Goal: Information Seeking & Learning: Find specific fact

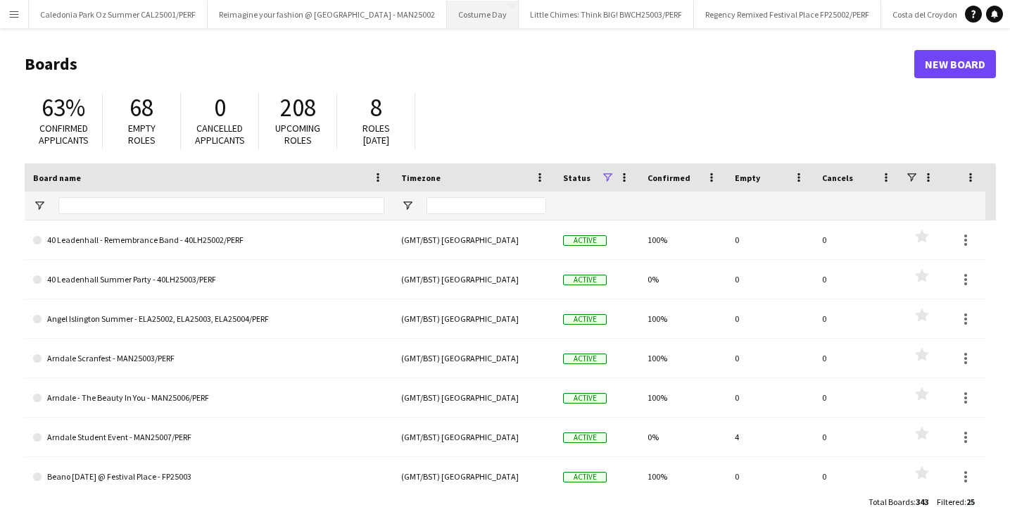
click at [447, 27] on button "Costume Day Close" at bounding box center [483, 14] width 72 height 27
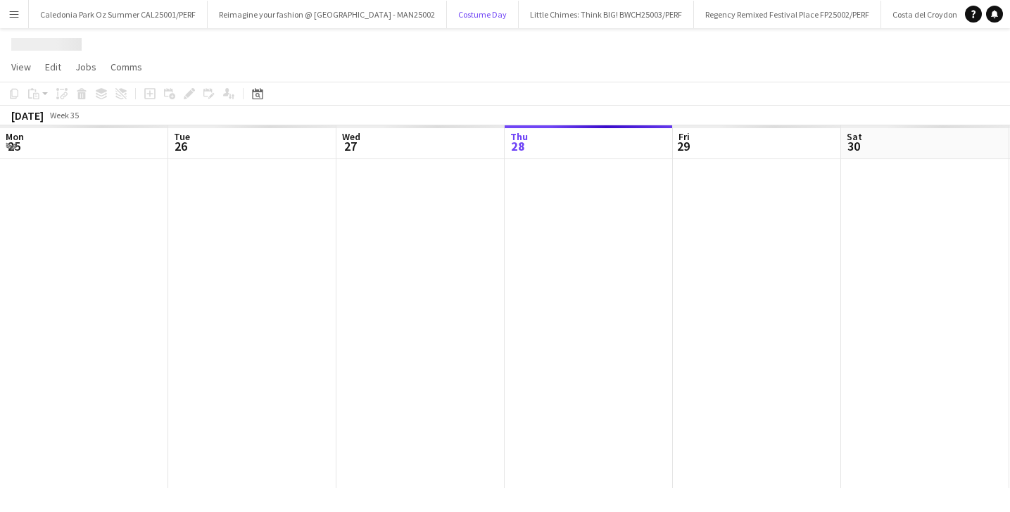
scroll to position [0, 336]
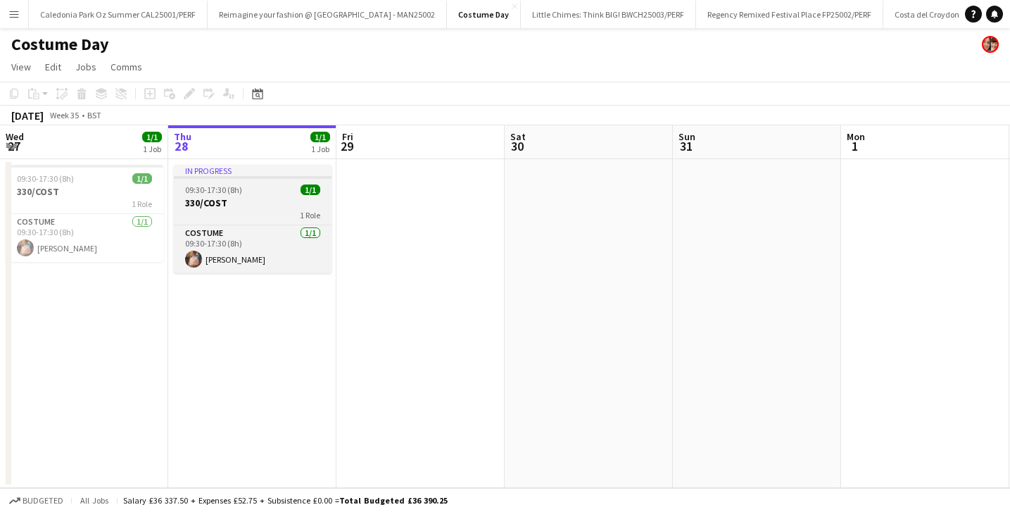
click at [212, 206] on h3 "330/COST" at bounding box center [253, 202] width 158 height 13
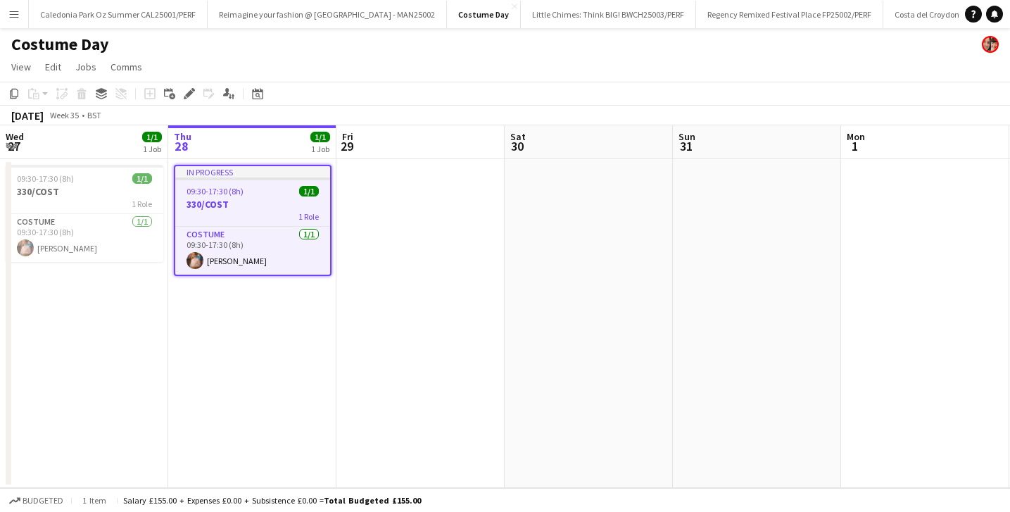
click at [220, 198] on h3 "330/COST" at bounding box center [252, 204] width 155 height 13
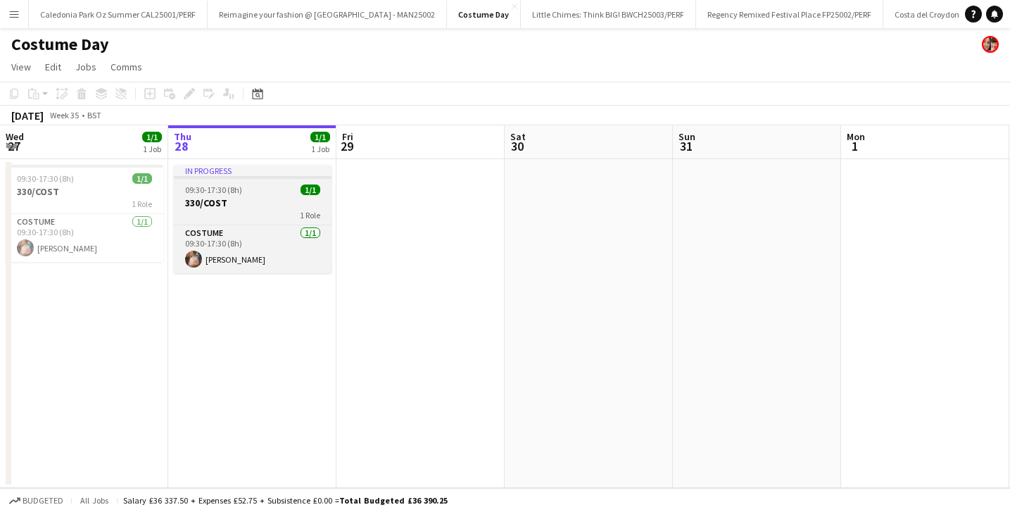
click at [220, 198] on h3 "330/COST" at bounding box center [253, 202] width 158 height 13
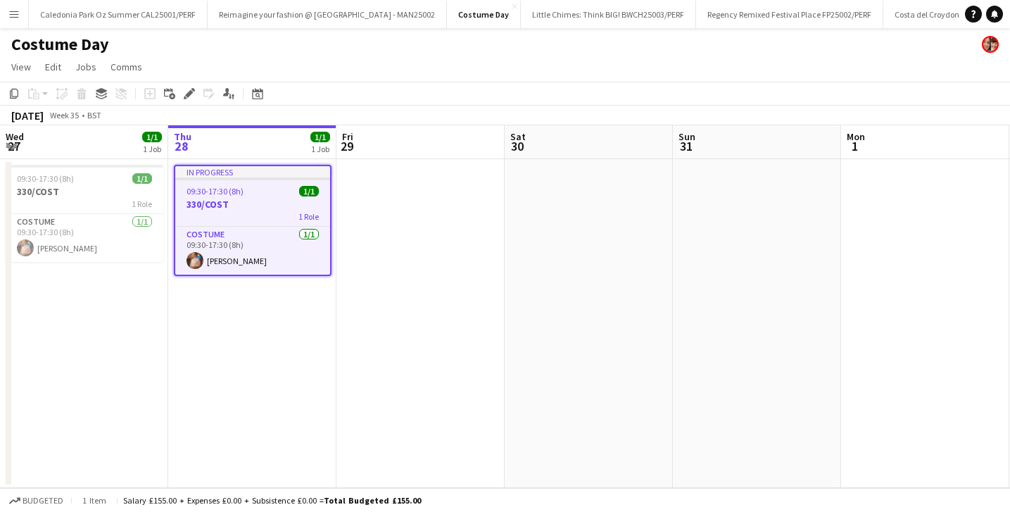
click at [393, 213] on app-date-cell at bounding box center [420, 323] width 168 height 329
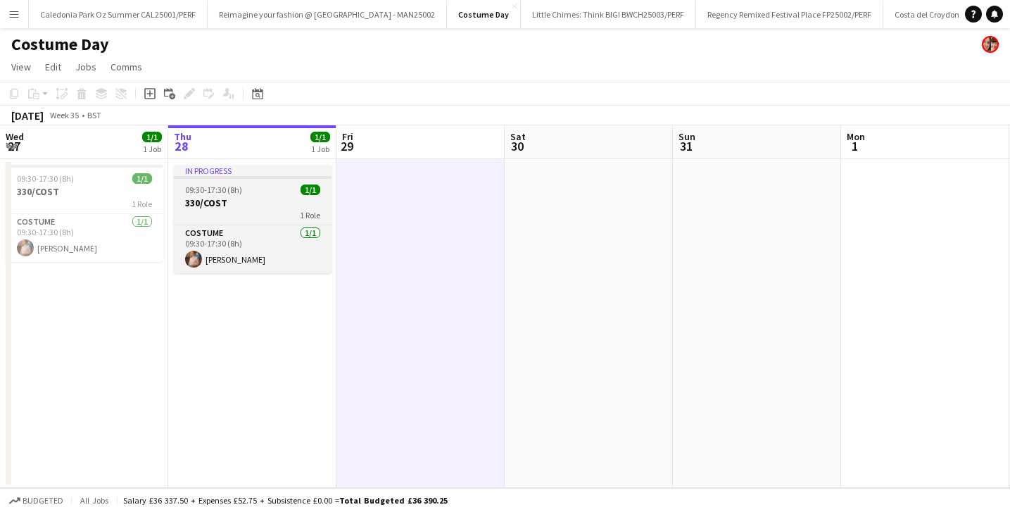
click at [265, 195] on app-job-card "In progress 09:30-17:30 (8h) 1/1 330/COST 1 Role Costume [DATE] 09:30-17:30 (8h…" at bounding box center [253, 219] width 158 height 108
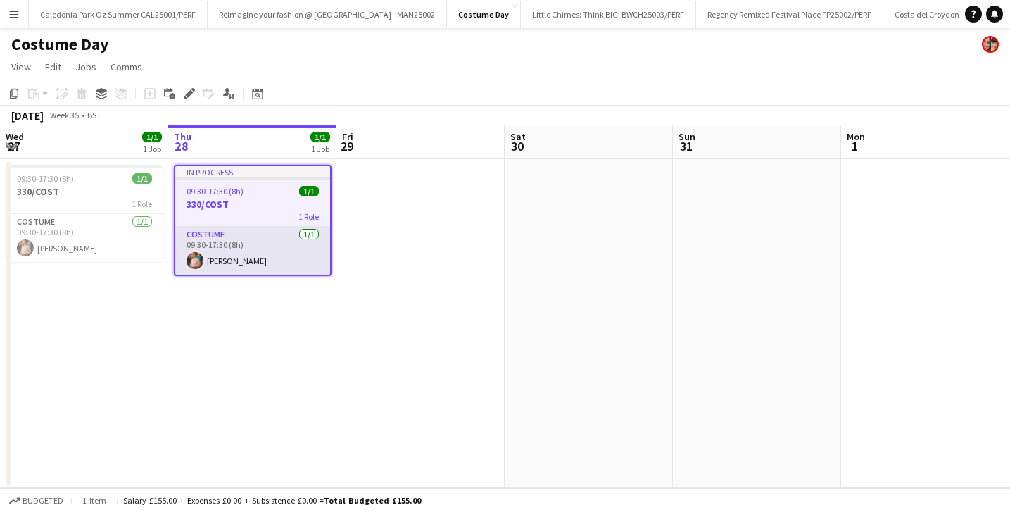
click at [236, 252] on app-card-role "Costume [DATE] 09:30-17:30 (8h) [PERSON_NAME]" at bounding box center [252, 251] width 155 height 48
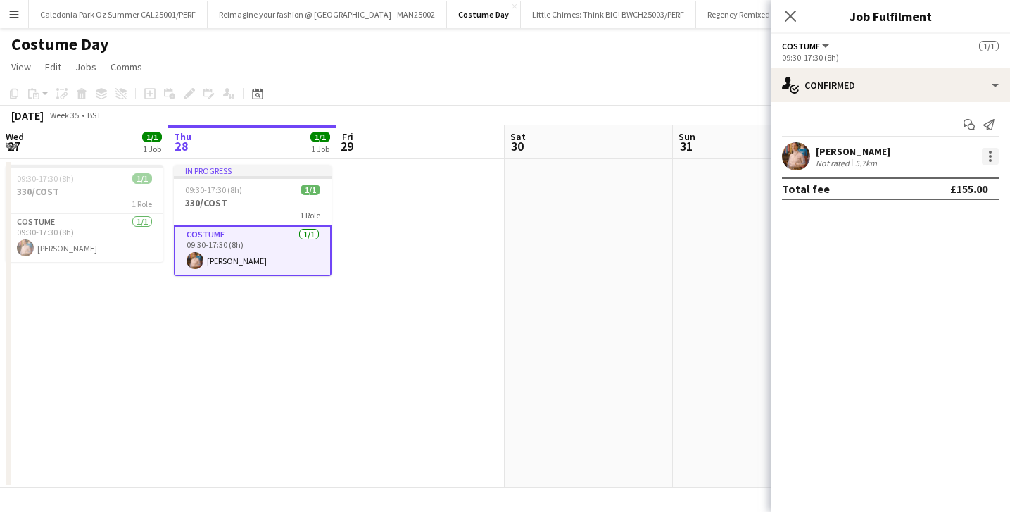
click at [996, 153] on div at bounding box center [990, 156] width 17 height 17
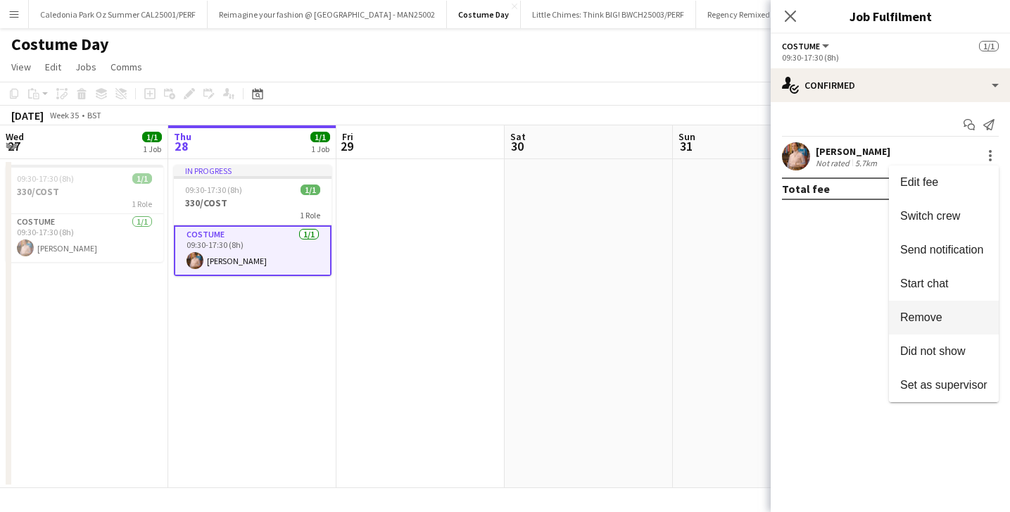
click at [934, 316] on span "Remove" at bounding box center [921, 317] width 42 height 12
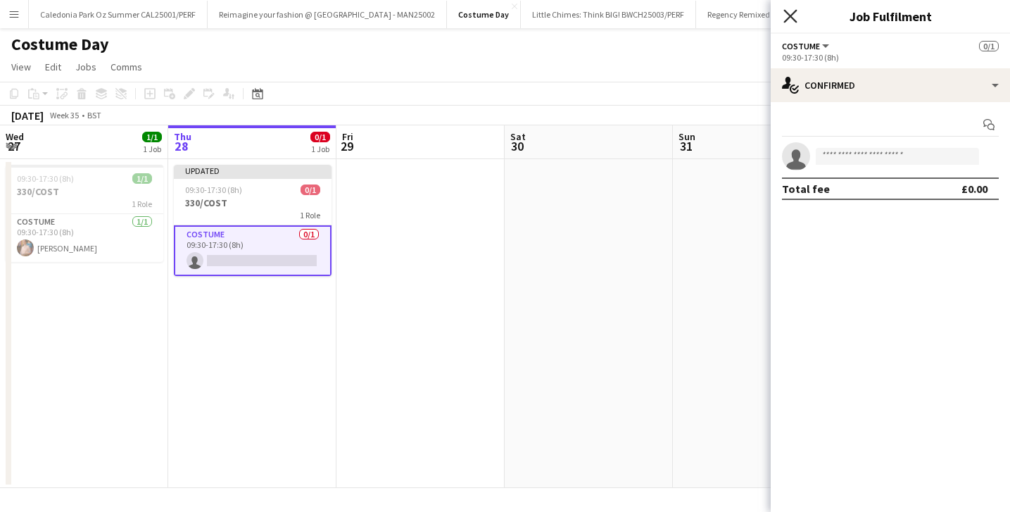
click at [791, 12] on icon "Close pop-in" at bounding box center [789, 15] width 13 height 13
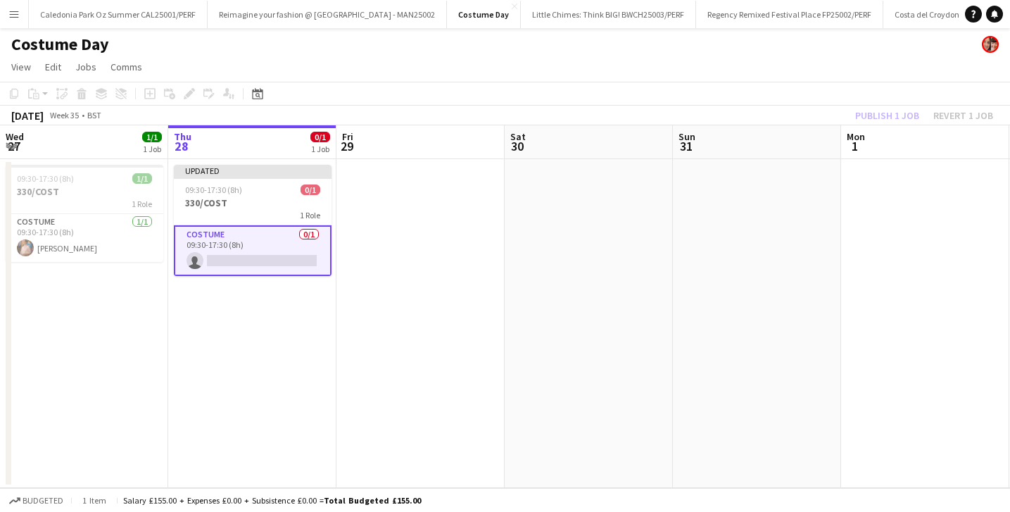
click at [398, 232] on app-date-cell at bounding box center [420, 323] width 168 height 329
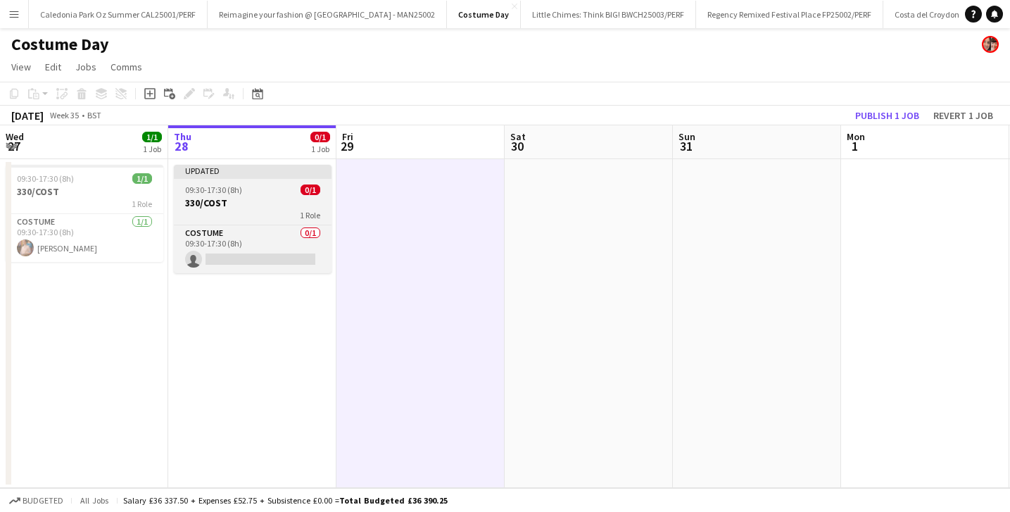
click at [292, 191] on div "09:30-17:30 (8h) 0/1" at bounding box center [253, 189] width 158 height 11
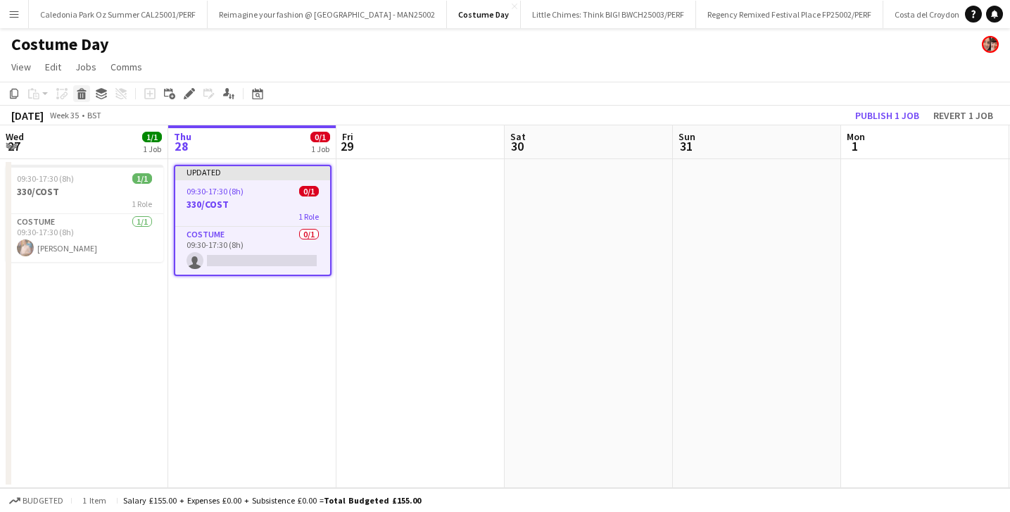
click at [77, 94] on icon "Delete" at bounding box center [81, 93] width 11 height 11
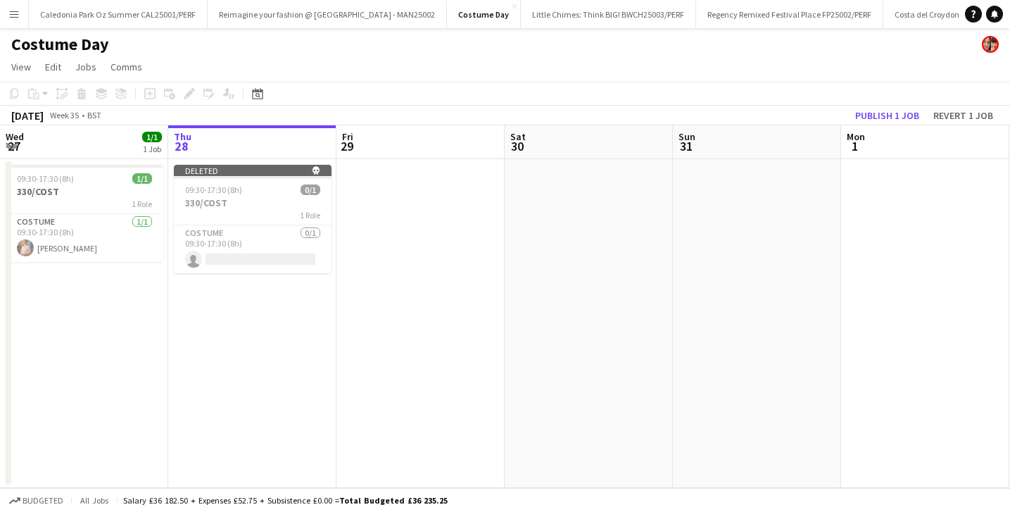
click at [847, 81] on app-page-menu "View Day view expanded Day view collapsed Month view Date picker Jump to [DATE]…" at bounding box center [505, 68] width 1010 height 27
click at [873, 108] on button "Publish 1 job" at bounding box center [886, 115] width 75 height 18
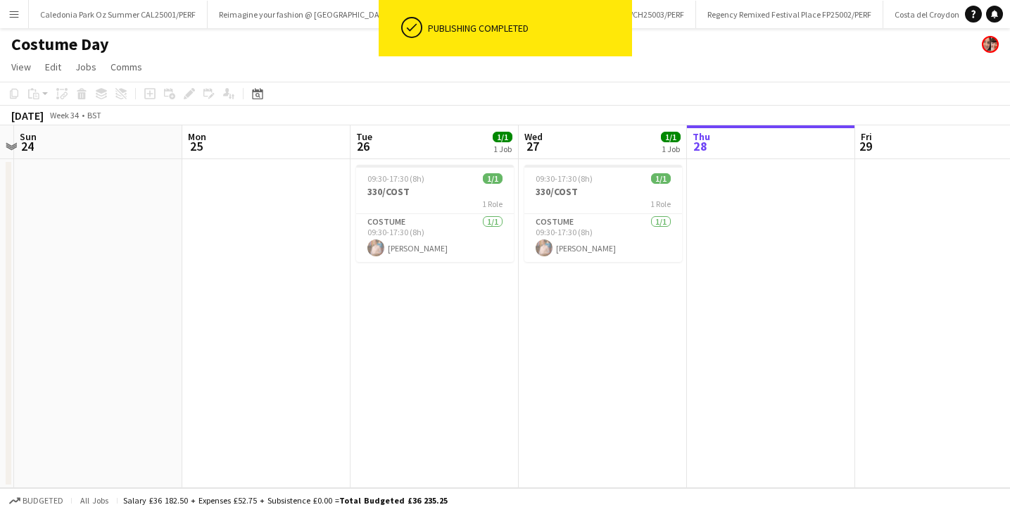
scroll to position [0, 313]
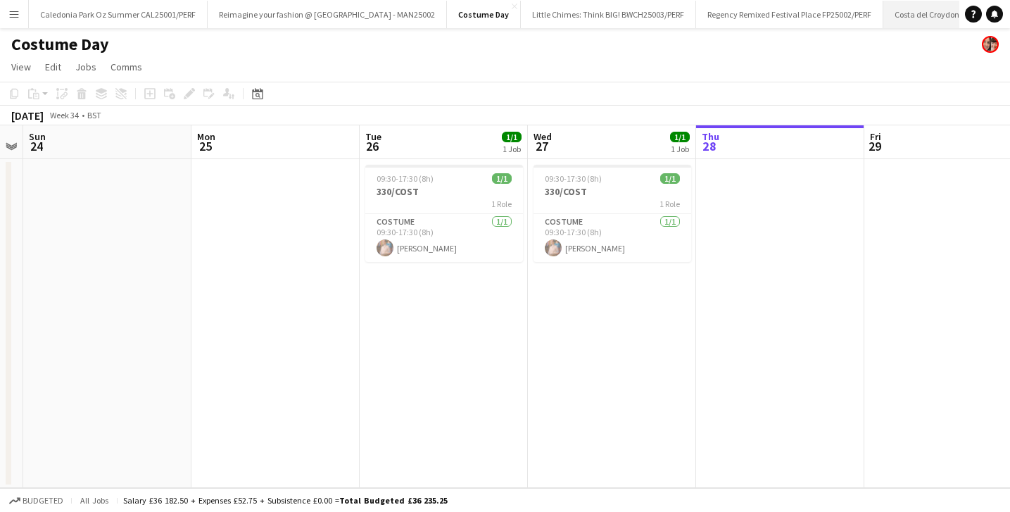
click at [894, 18] on button "Costa del Croydon C&W25003/PERF Close" at bounding box center [956, 14] width 146 height 27
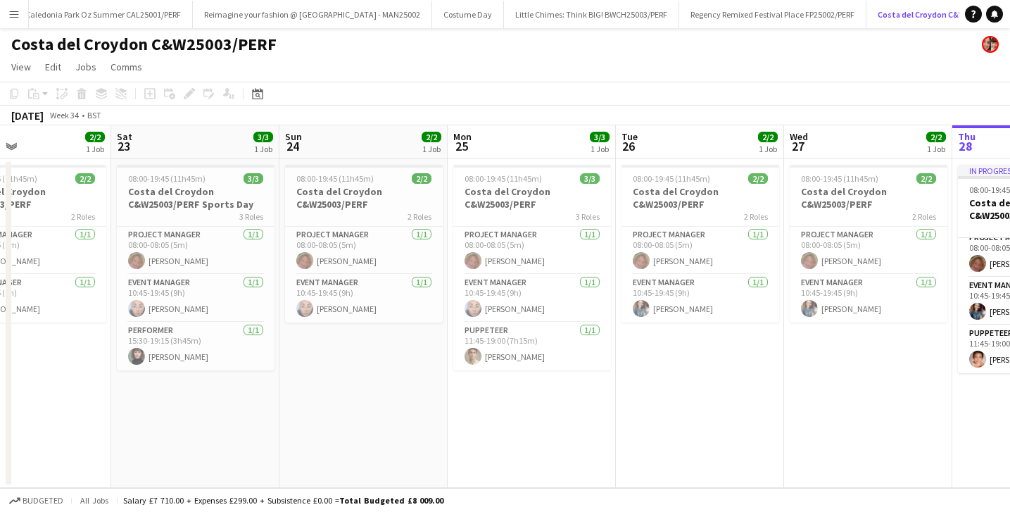
scroll to position [0, 640]
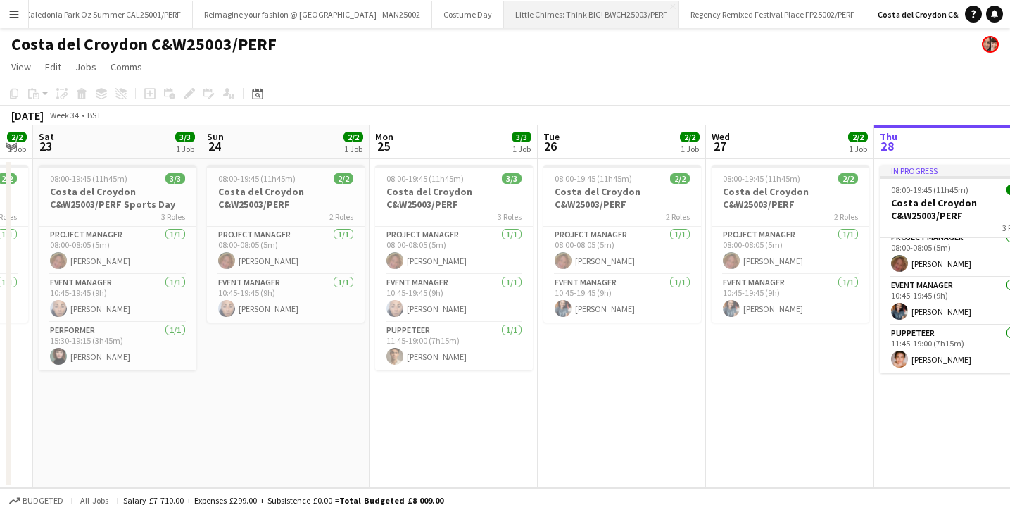
click at [504, 9] on button "Little Chimes: Think BIG! BWCH25003/PERF Close" at bounding box center [591, 14] width 175 height 27
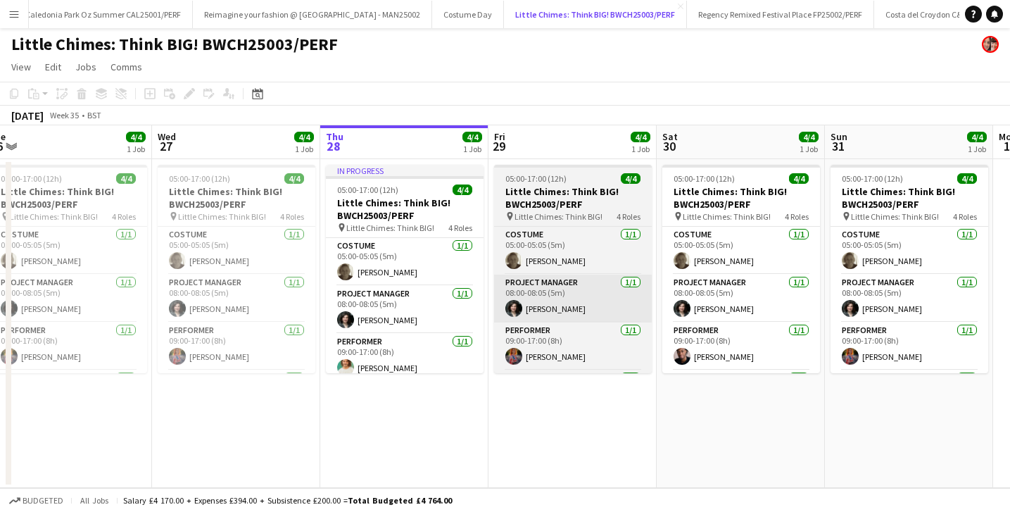
scroll to position [0, 353]
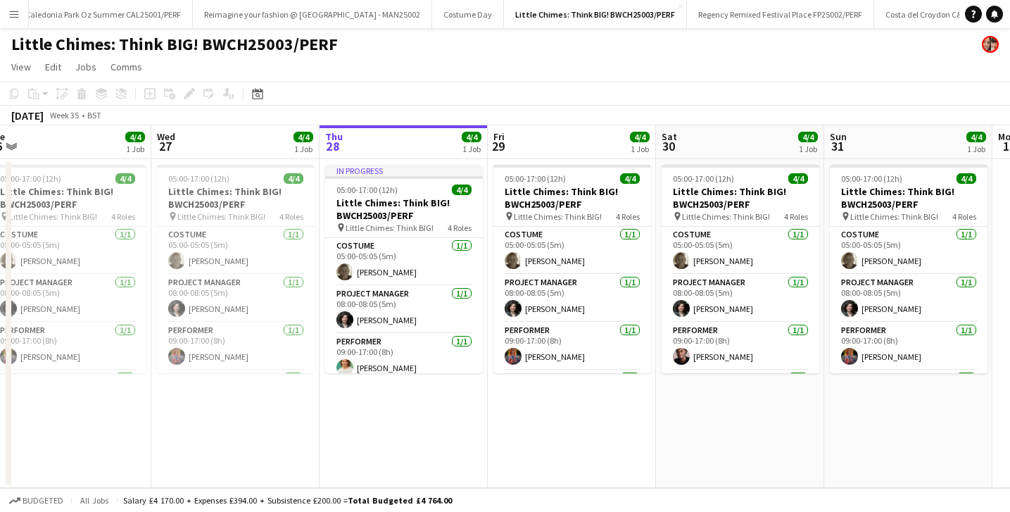
click at [6, 15] on button "Menu" at bounding box center [14, 14] width 28 height 28
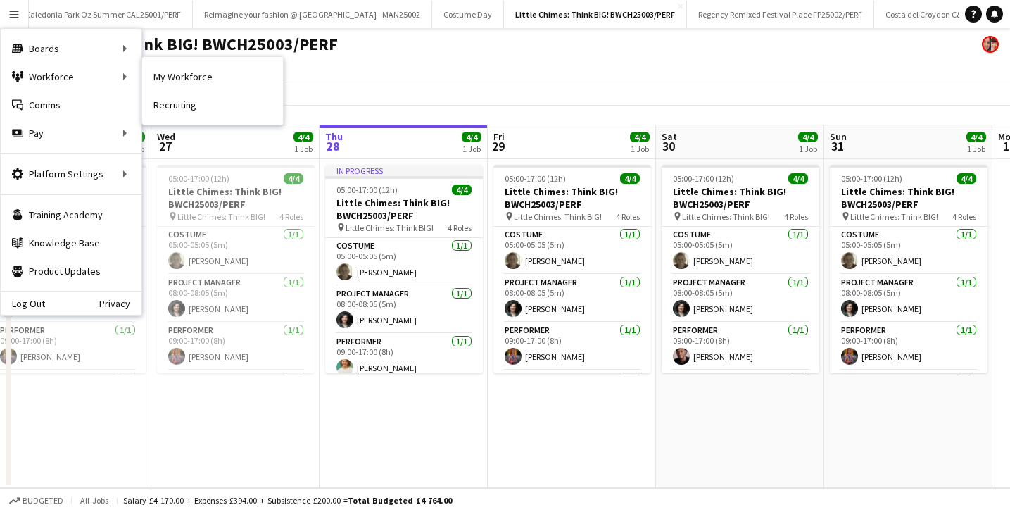
click at [217, 56] on div "My Workforce Recruiting" at bounding box center [212, 90] width 142 height 69
click at [216, 68] on link "My Workforce" at bounding box center [212, 77] width 141 height 28
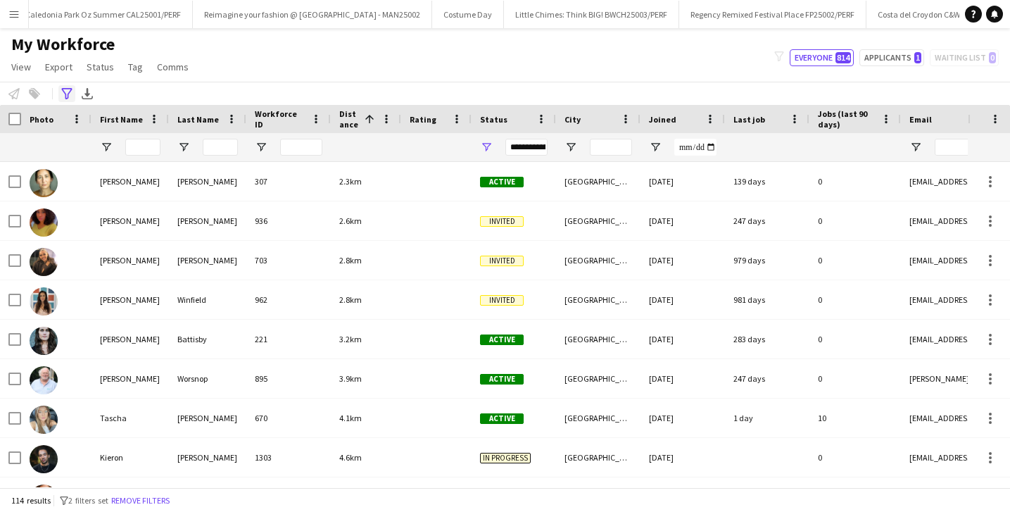
click at [70, 94] on icon "Advanced filters" at bounding box center [66, 93] width 11 height 11
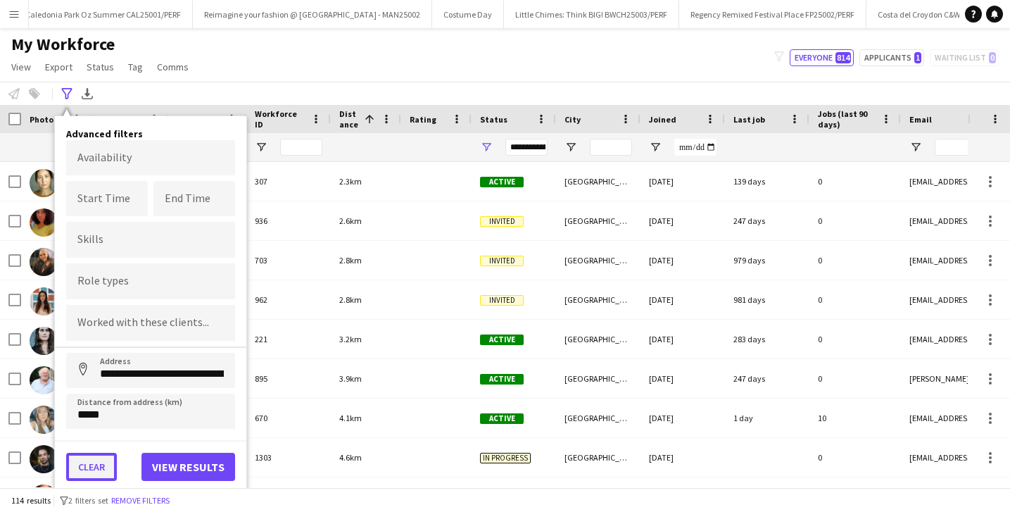
click at [113, 467] on button "Clear" at bounding box center [91, 466] width 51 height 28
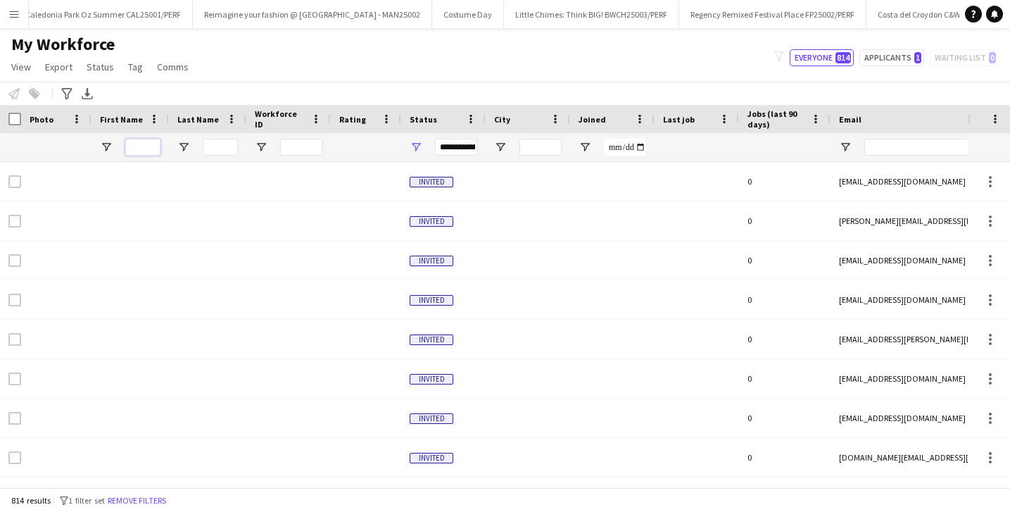
click at [139, 146] on input "First Name Filter Input" at bounding box center [142, 147] width 35 height 17
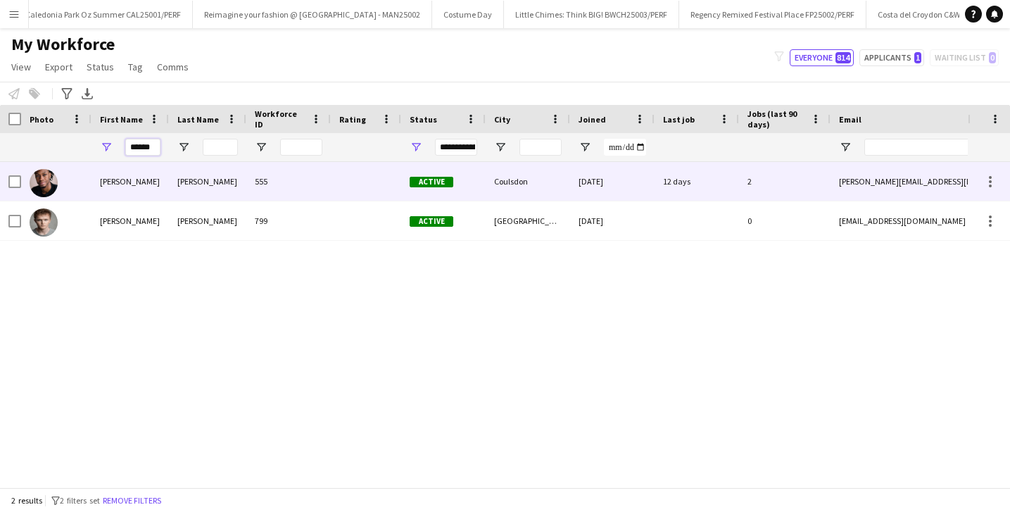
type input "******"
click at [149, 175] on div "[PERSON_NAME]" at bounding box center [129, 181] width 77 height 39
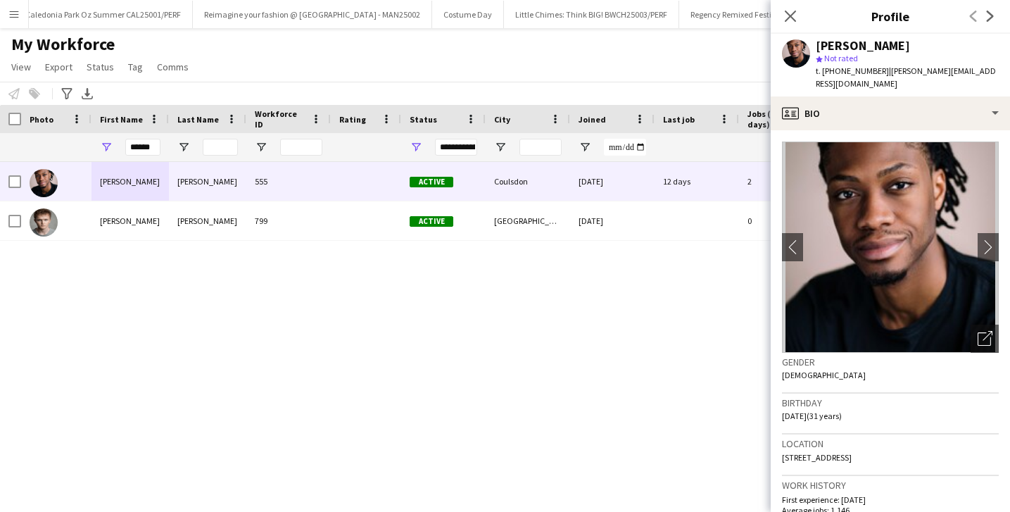
drag, startPoint x: 918, startPoint y: 444, endPoint x: 780, endPoint y: 444, distance: 137.9
click at [780, 444] on app-crew-profile-bio "chevron-left chevron-right Open photos pop-in Gender [DEMOGRAPHIC_DATA] Birthda…" at bounding box center [890, 320] width 239 height 381
copy span "[STREET_ADDRESS]"
click at [790, 239] on app-icon "chevron-left" at bounding box center [793, 246] width 22 height 15
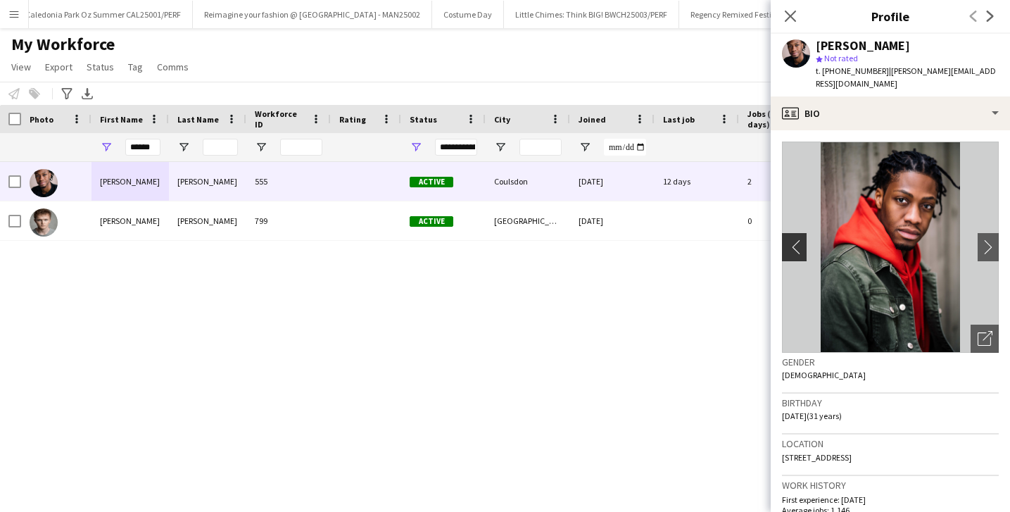
click at [791, 239] on app-icon "chevron-left" at bounding box center [793, 246] width 22 height 15
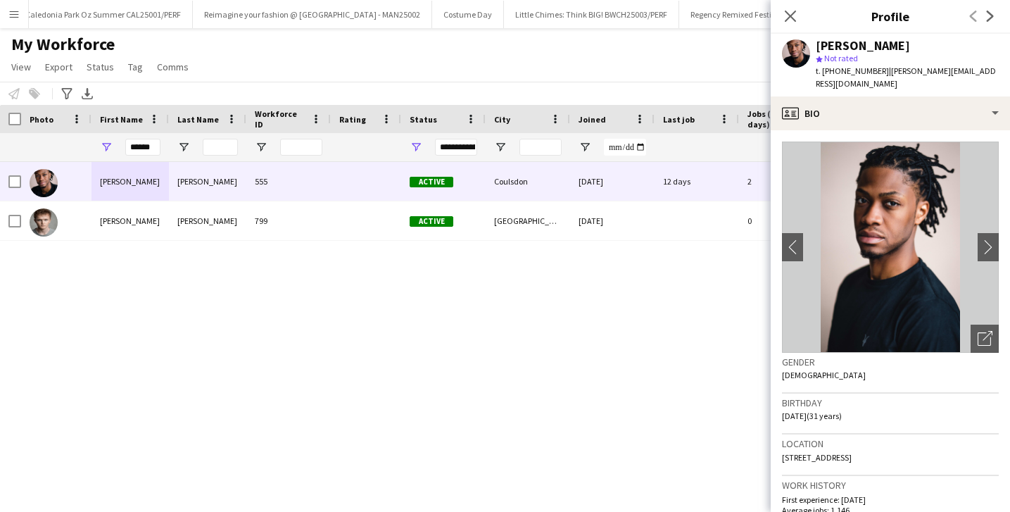
click at [713, 313] on div "[PERSON_NAME] 555 Active Coulsdon [DATE] 12 days 2 [PERSON_NAME][EMAIL_ADDRESS]…" at bounding box center [484, 324] width 968 height 325
click at [794, 20] on icon at bounding box center [789, 15] width 13 height 13
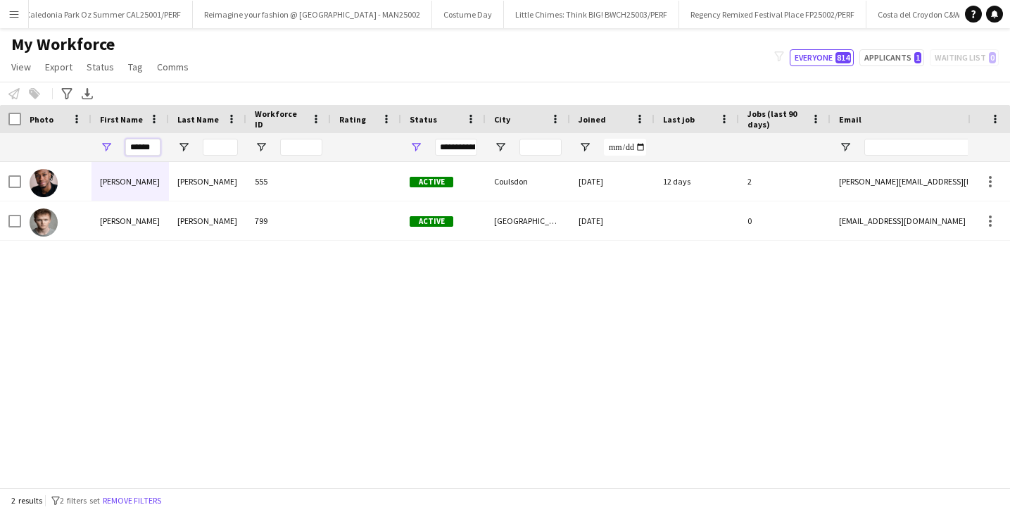
click at [132, 144] on input "******" at bounding box center [142, 147] width 35 height 17
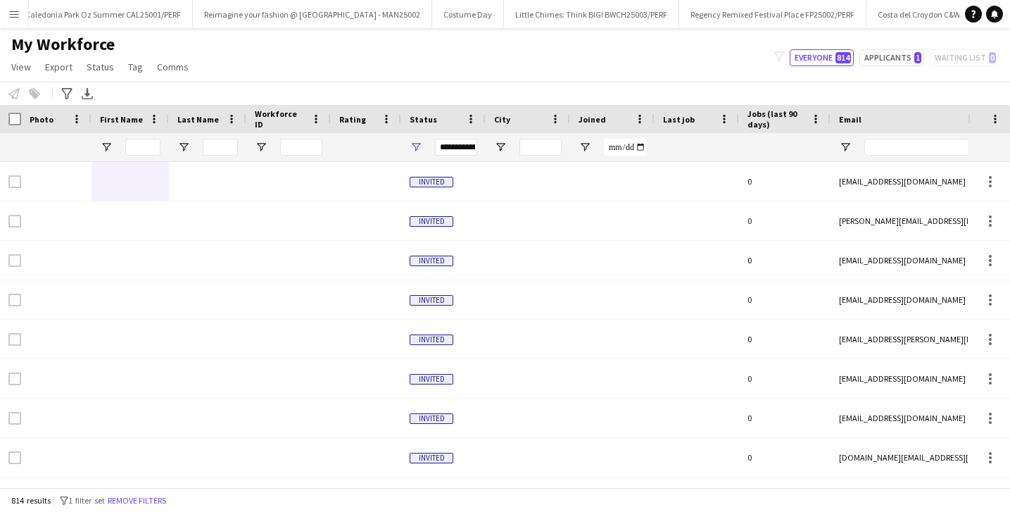
click at [77, 96] on app-workforce-advanced-filters "Advanced filters Advanced filters Availability Start Time End Time Skills Role …" at bounding box center [68, 93] width 20 height 17
click at [71, 93] on icon "Advanced filters" at bounding box center [66, 93] width 11 height 11
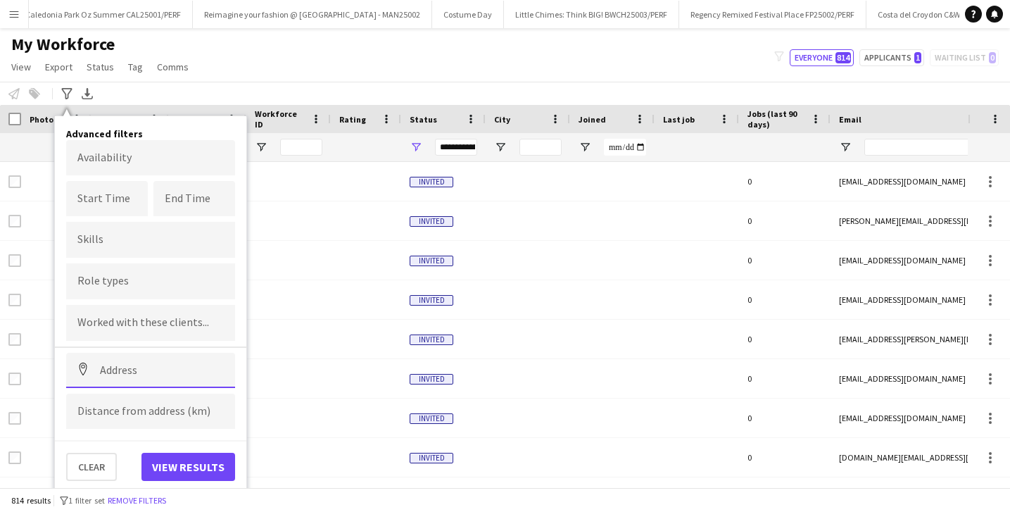
click at [115, 364] on input at bounding box center [150, 370] width 169 height 35
paste input "**********"
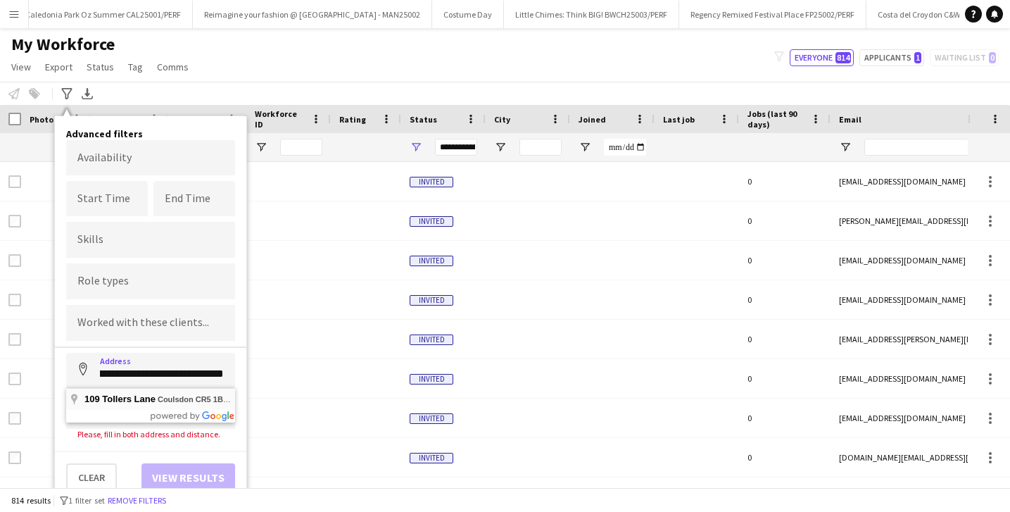
type input "**********"
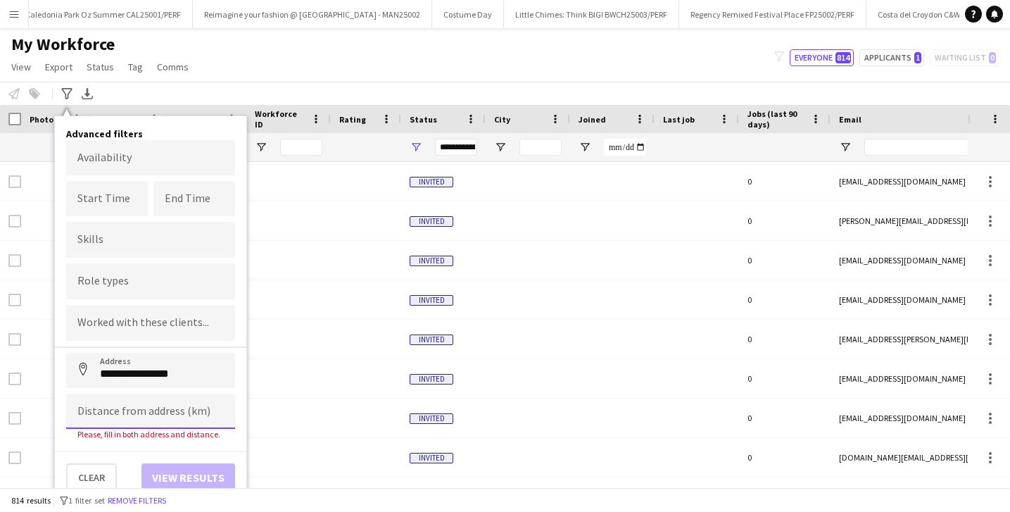
click at [130, 414] on input at bounding box center [150, 410] width 169 height 35
type input "*****"
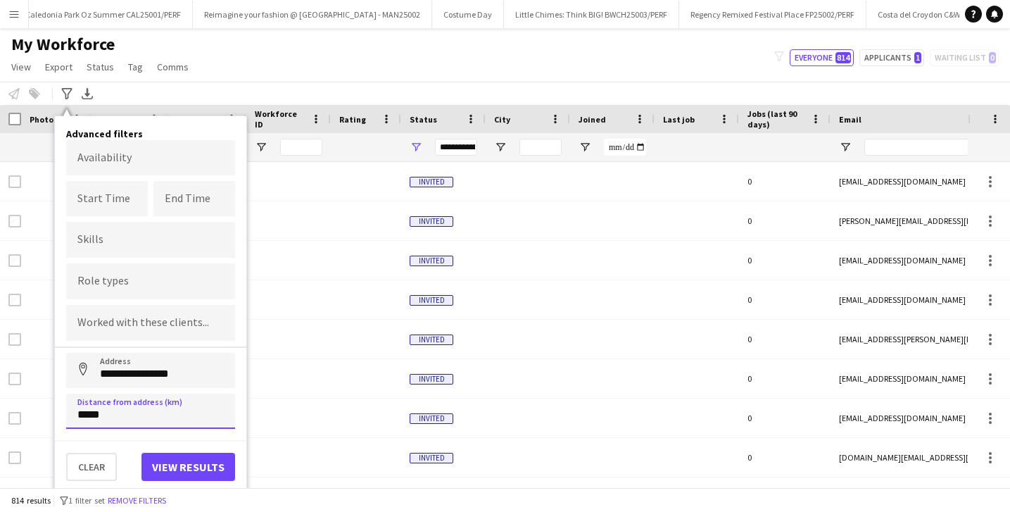
click button "Address" at bounding box center [83, 370] width 34 height 34
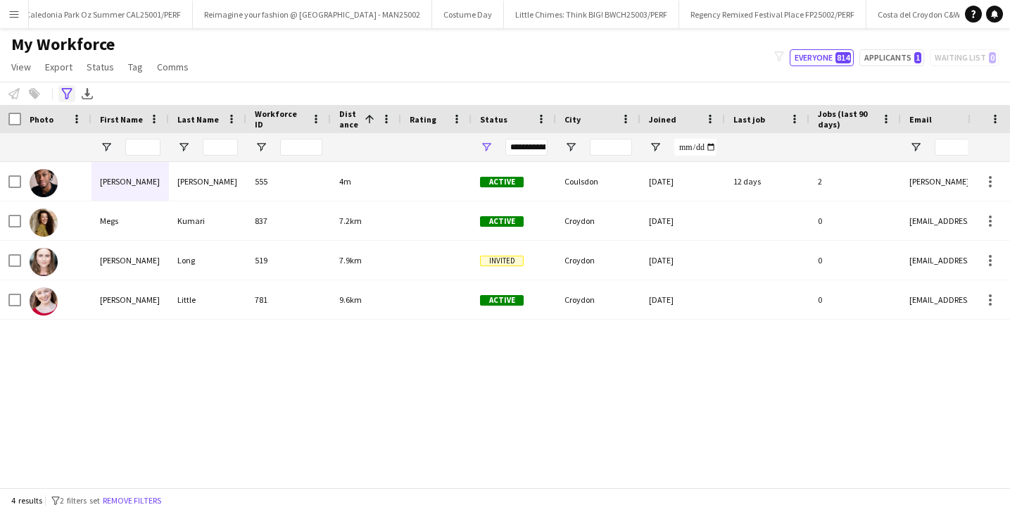
click at [70, 96] on icon "Advanced filters" at bounding box center [66, 93] width 11 height 11
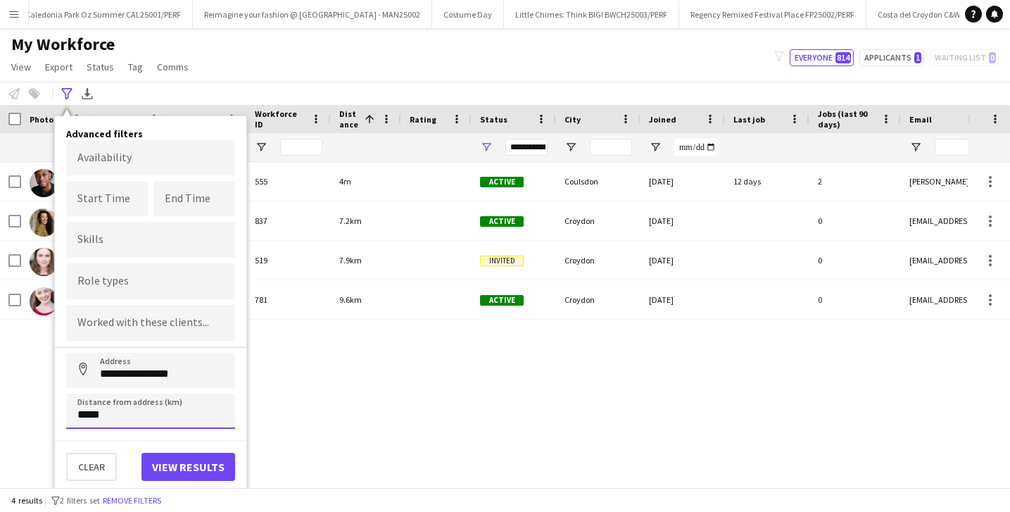
click at [107, 408] on input "*****" at bounding box center [150, 410] width 169 height 35
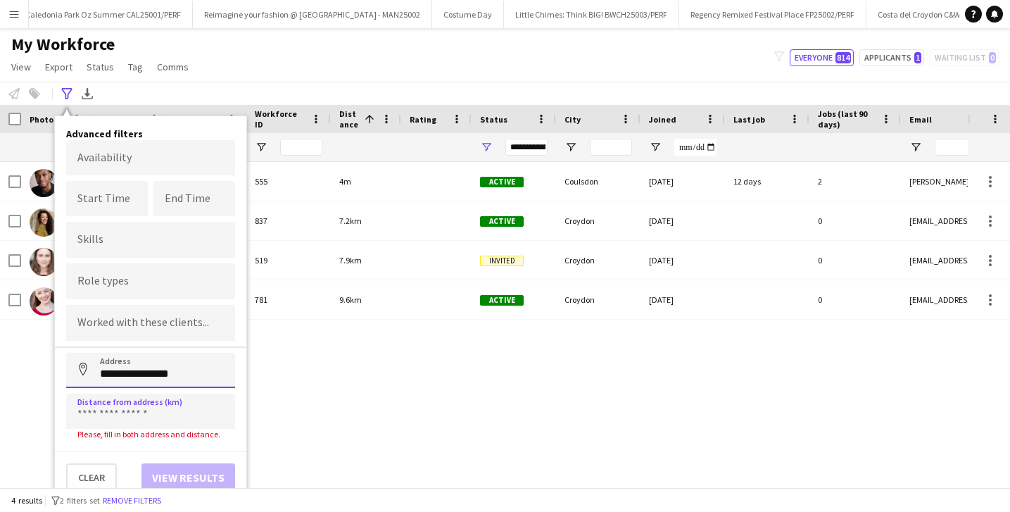
click at [179, 369] on input "**********" at bounding box center [150, 370] width 169 height 35
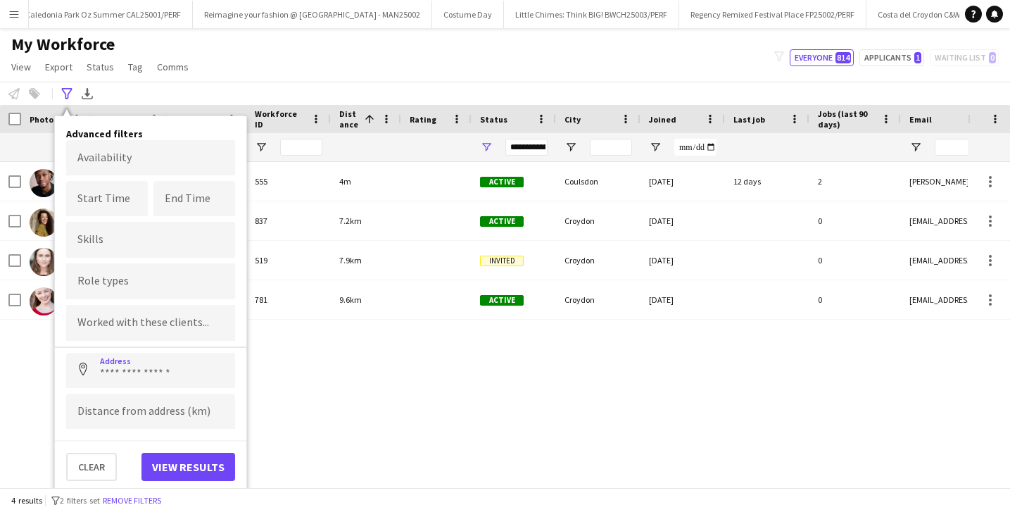
click at [348, 430] on div "[PERSON_NAME] 555 4m Active Coulsdon [DATE] 12 days 2 [PERSON_NAME][EMAIL_ADDRE…" at bounding box center [484, 324] width 968 height 325
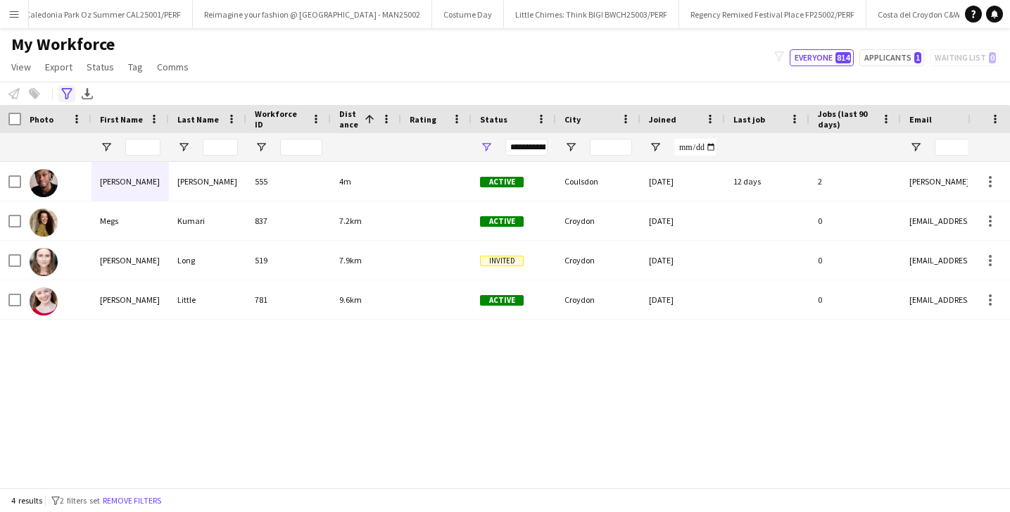
click at [64, 96] on icon "Advanced filters" at bounding box center [66, 93] width 11 height 11
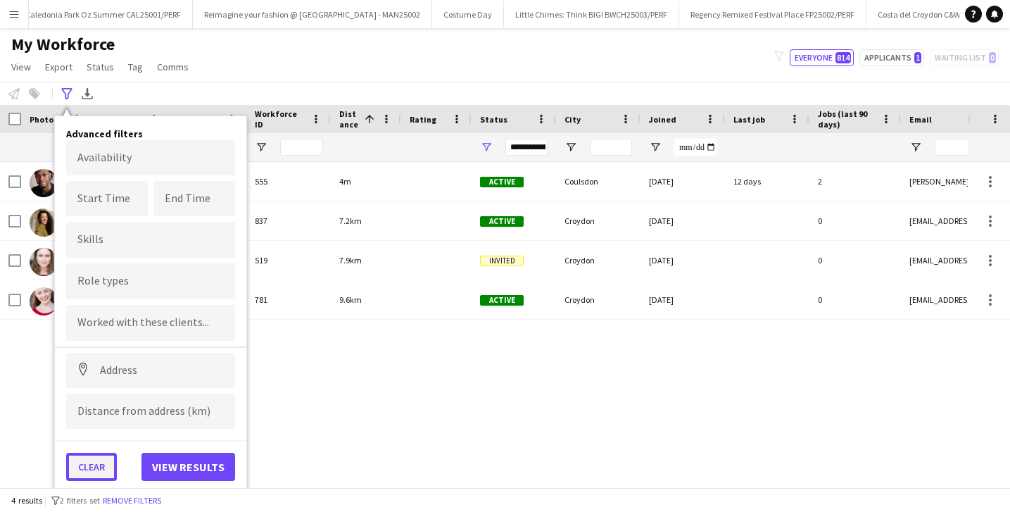
click at [71, 464] on button "Clear" at bounding box center [91, 466] width 51 height 28
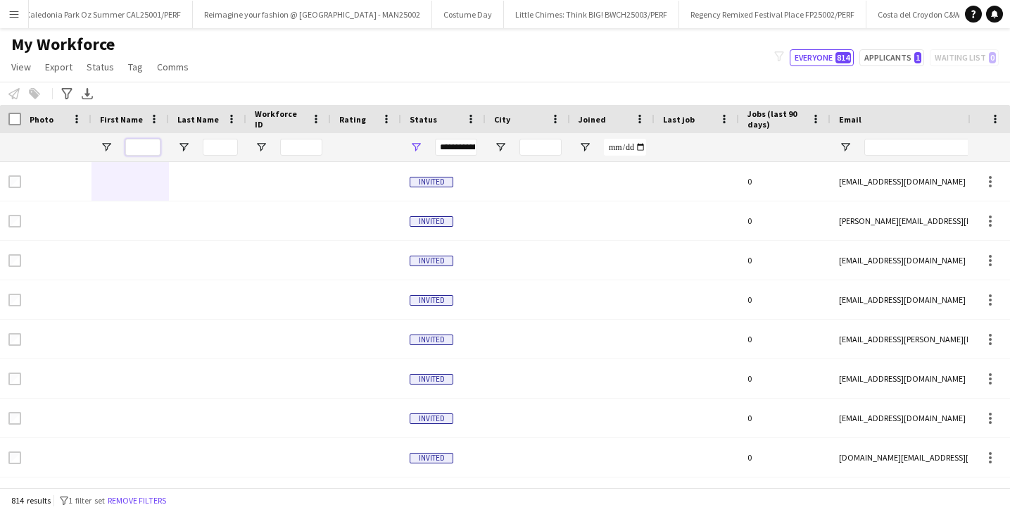
click at [139, 150] on input "First Name Filter Input" at bounding box center [142, 147] width 35 height 17
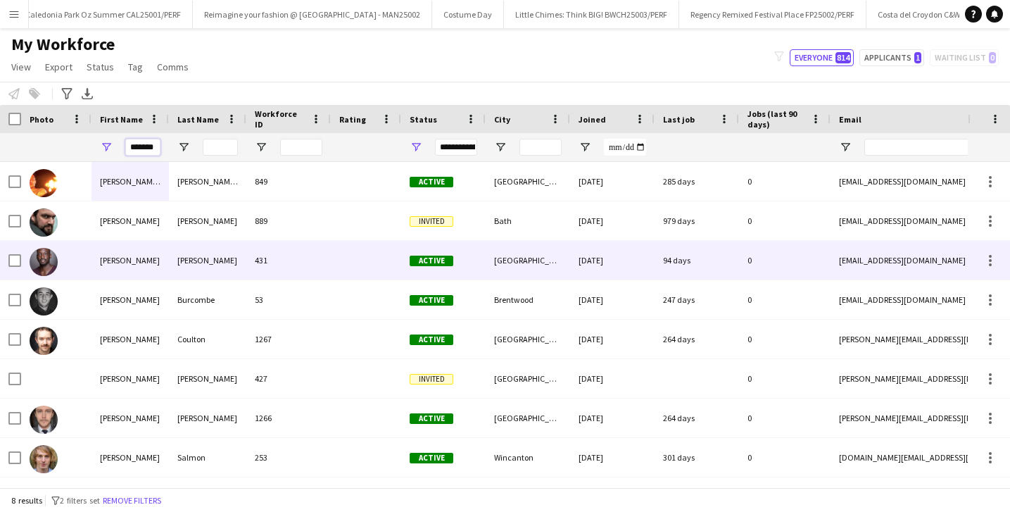
type input "*******"
click at [154, 255] on div "[PERSON_NAME]" at bounding box center [129, 260] width 77 height 39
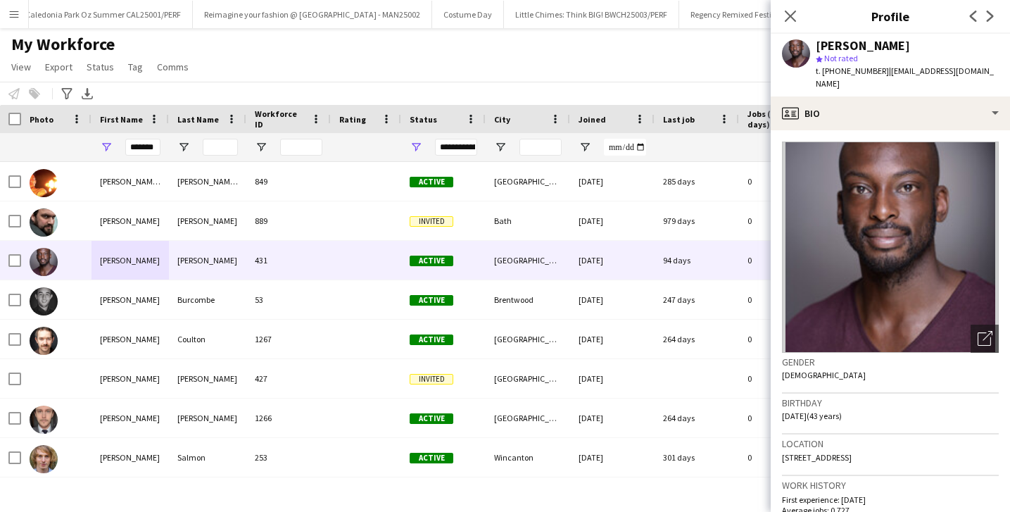
drag, startPoint x: 911, startPoint y: 442, endPoint x: 782, endPoint y: 440, distance: 128.1
click at [782, 440] on div "Location [STREET_ADDRESS]" at bounding box center [890, 454] width 217 height 41
copy span "[STREET_ADDRESS]"
click at [61, 86] on div "Advanced filters" at bounding box center [66, 93] width 17 height 17
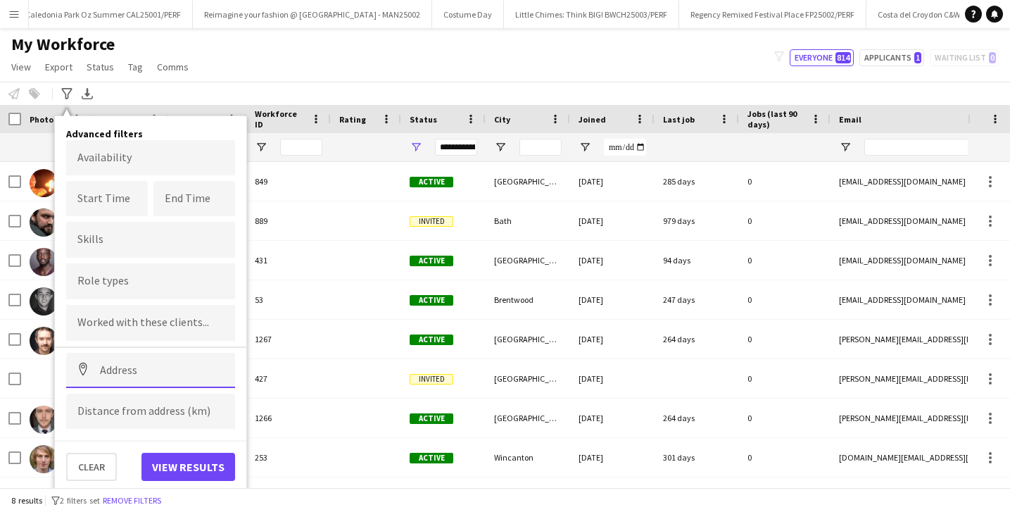
click at [108, 374] on input at bounding box center [150, 370] width 169 height 35
paste input "**********"
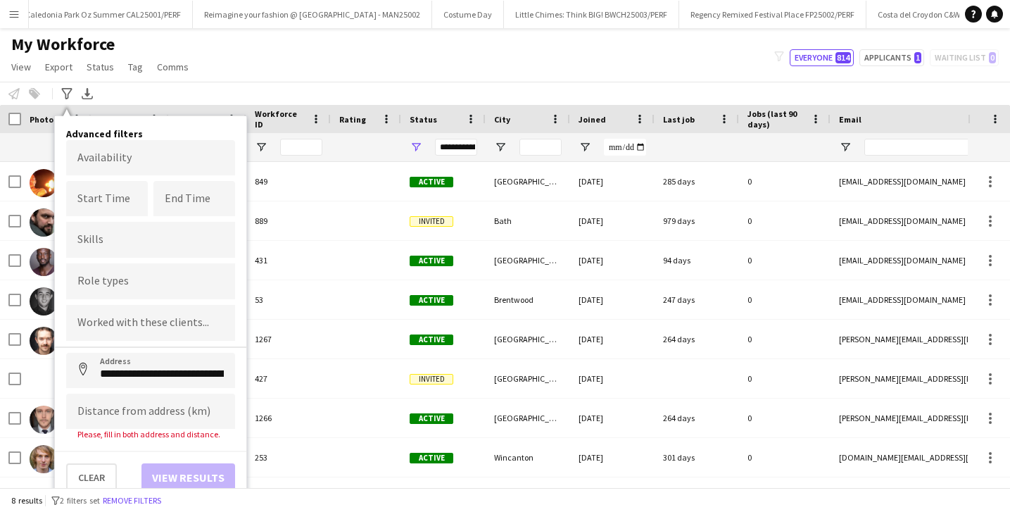
type input "**********"
click at [111, 402] on input at bounding box center [150, 410] width 169 height 35
type input "****"
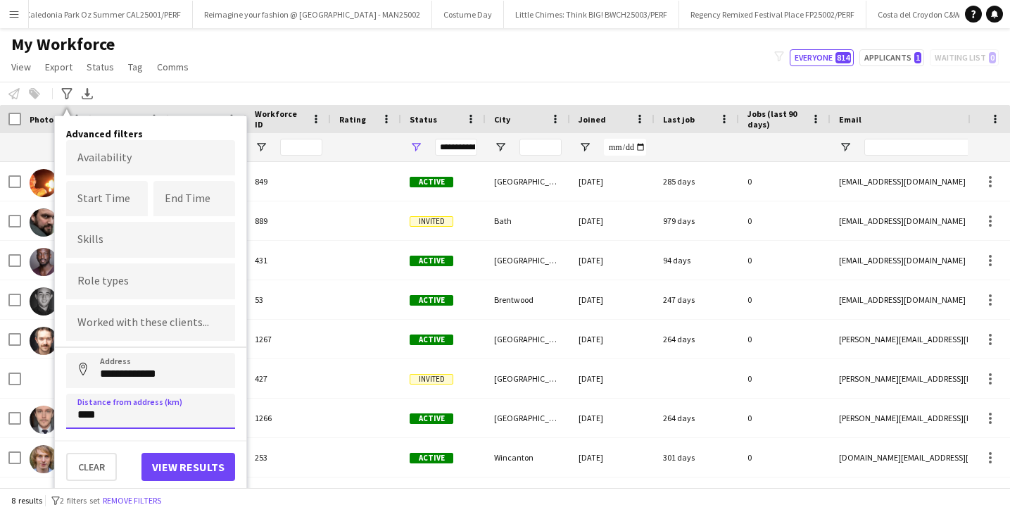
click button "Address" at bounding box center [83, 370] width 34 height 34
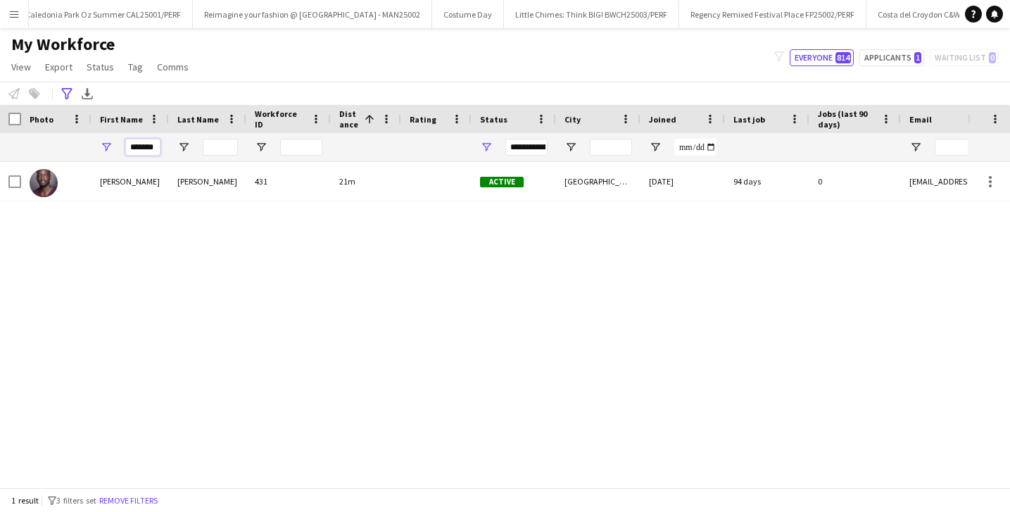
click at [136, 140] on input "*******" at bounding box center [142, 147] width 35 height 17
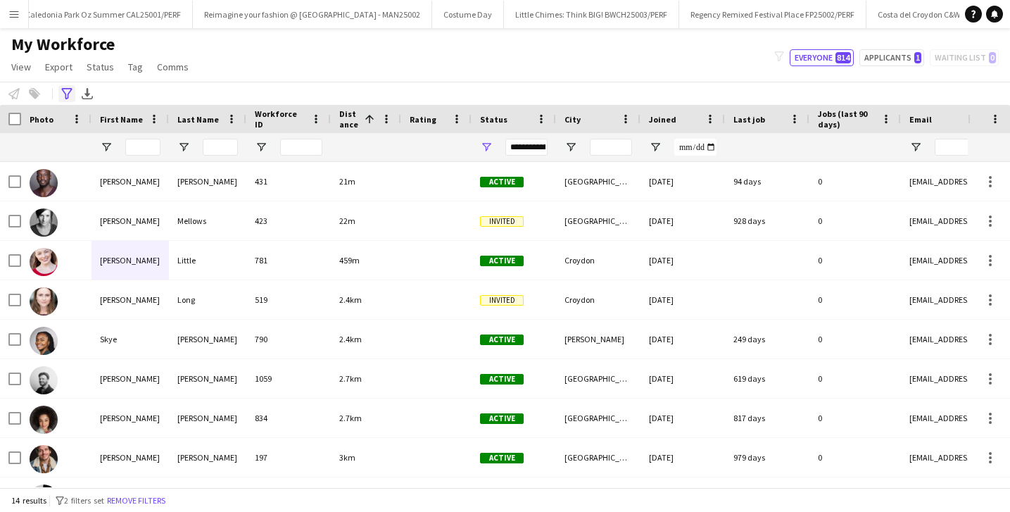
click at [67, 91] on icon "Advanced filters" at bounding box center [66, 93] width 11 height 11
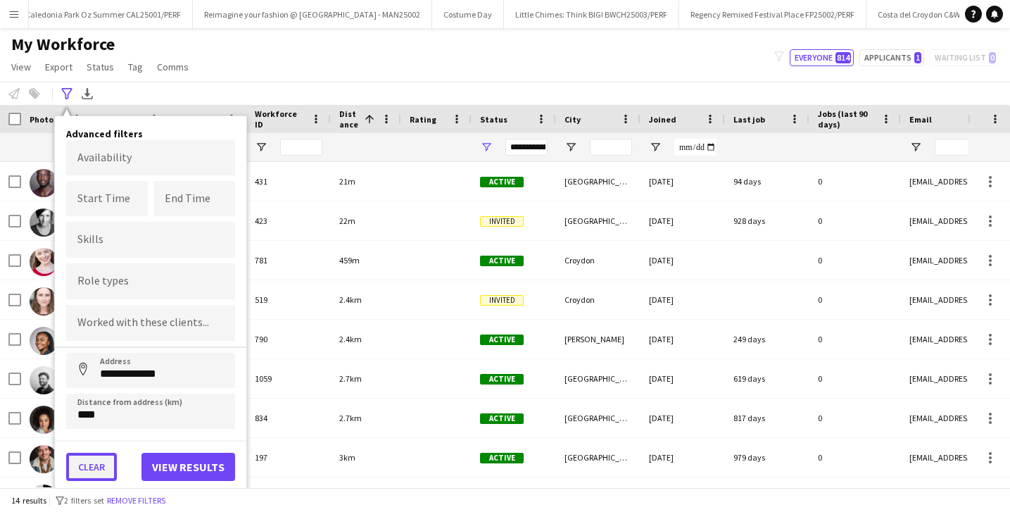
click at [89, 479] on button "Clear" at bounding box center [91, 466] width 51 height 28
